Goal: Task Accomplishment & Management: Use online tool/utility

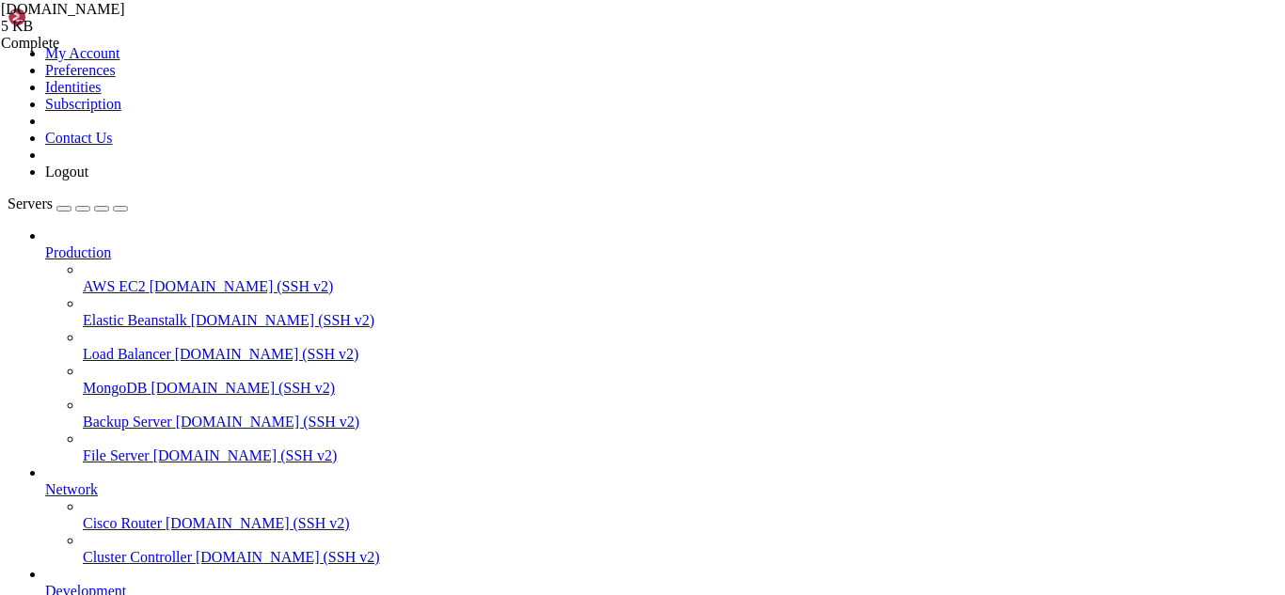
scroll to position [6091, 0]
drag, startPoint x: 203, startPoint y: 1610, endPoint x: 185, endPoint y: 1604, distance: 18.7
drag, startPoint x: 159, startPoint y: 1600, endPoint x: 17, endPoint y: 1566, distance: 146.0
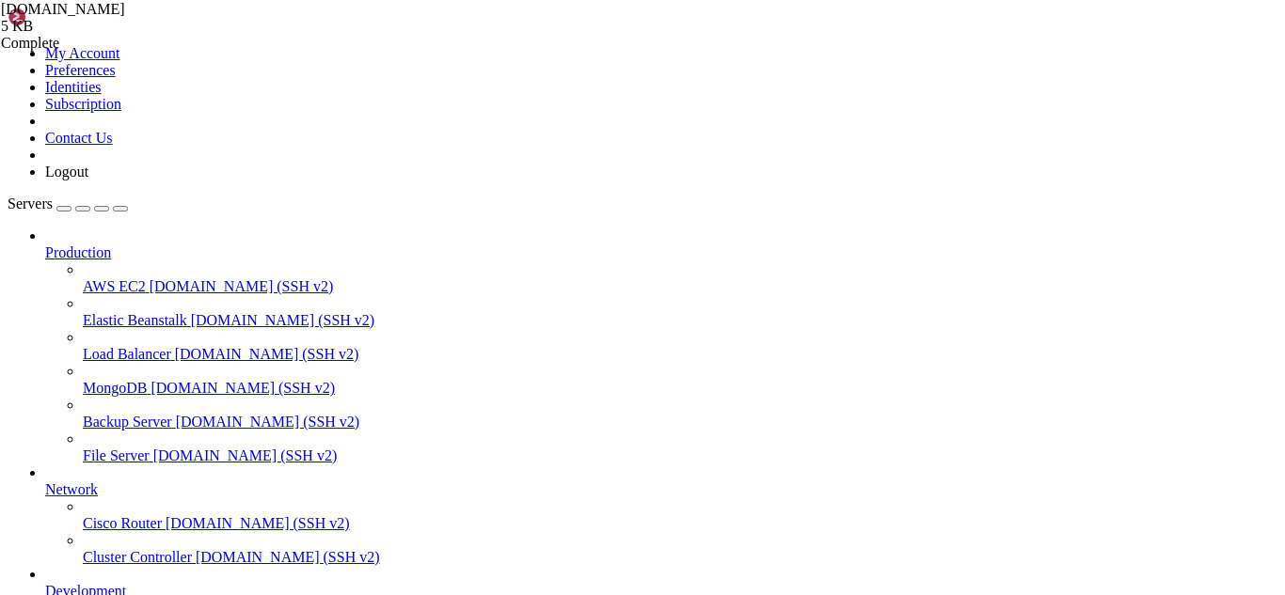
scroll to position [6107, 0]
drag, startPoint x: 278, startPoint y: 1609, endPoint x: 241, endPoint y: 1606, distance: 37.7
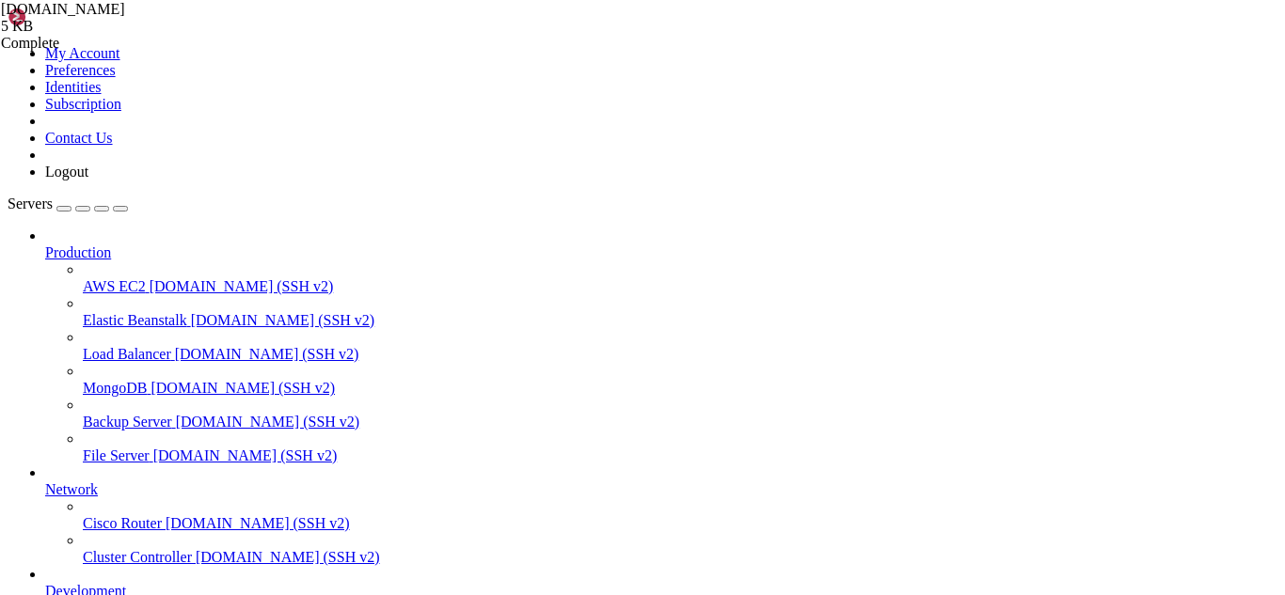
scroll to position [6890, 0]
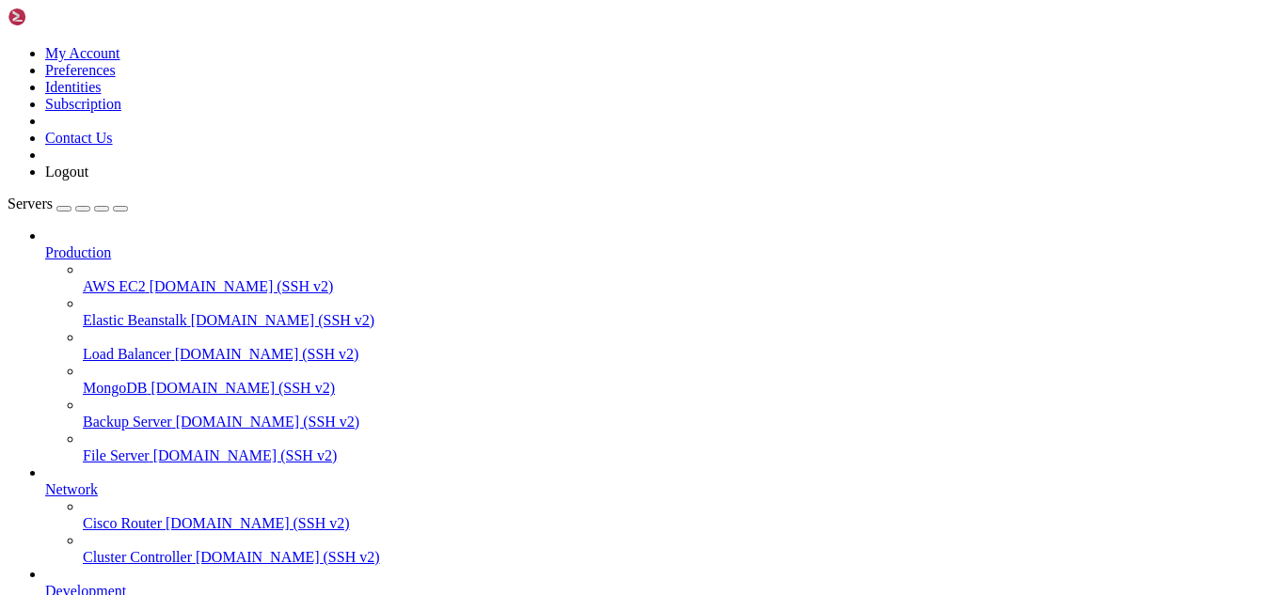
drag, startPoint x: 241, startPoint y: 1553, endPoint x: 13, endPoint y: 1533, distance: 228.4
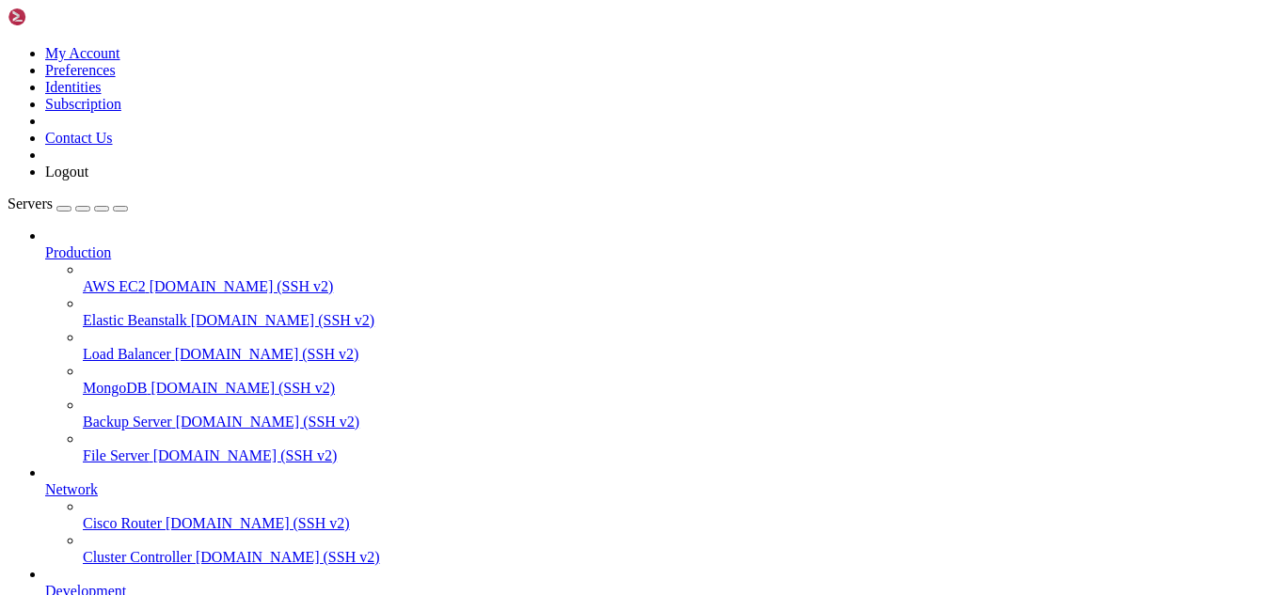
drag, startPoint x: 238, startPoint y: 1544, endPoint x: 14, endPoint y: 1527, distance: 224.5
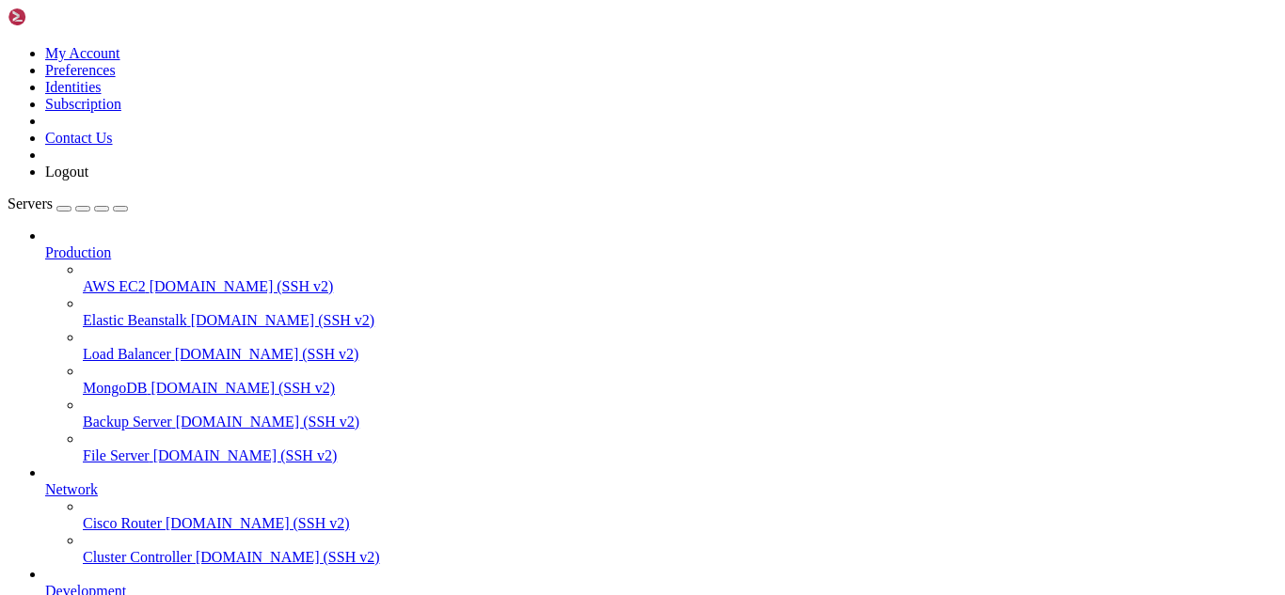
drag, startPoint x: 237, startPoint y: 1586, endPoint x: 210, endPoint y: 1580, distance: 27.8
drag, startPoint x: 212, startPoint y: 1587, endPoint x: 196, endPoint y: 1582, distance: 17.0
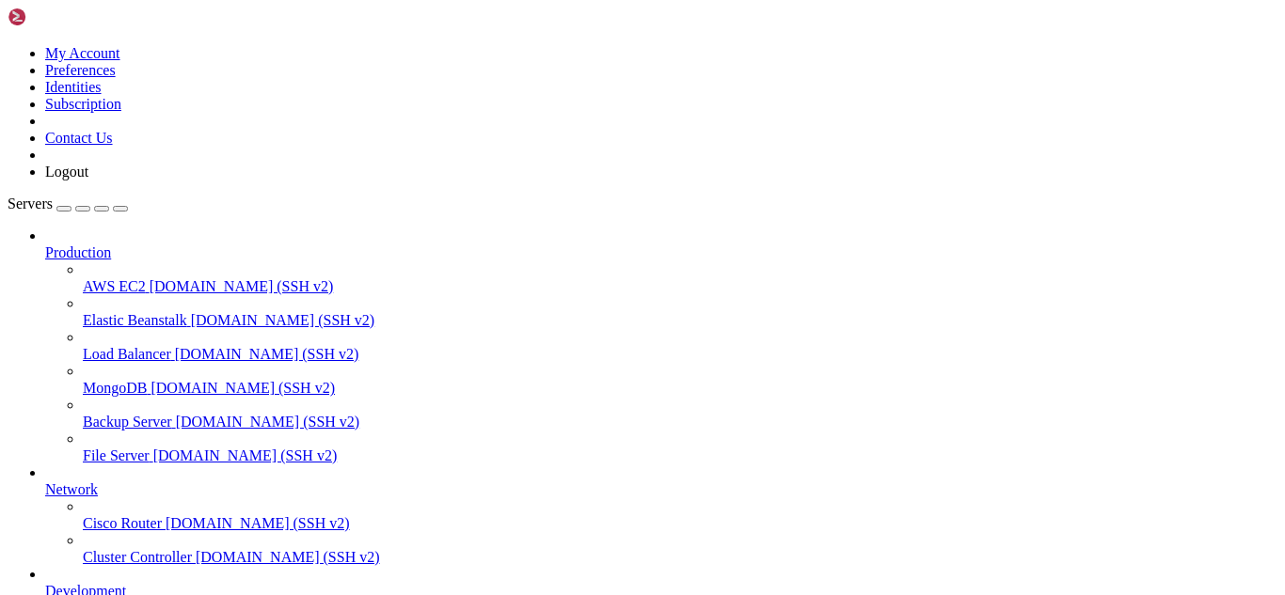
scroll to position [703, 0]
